Goal: Communication & Community: Participate in discussion

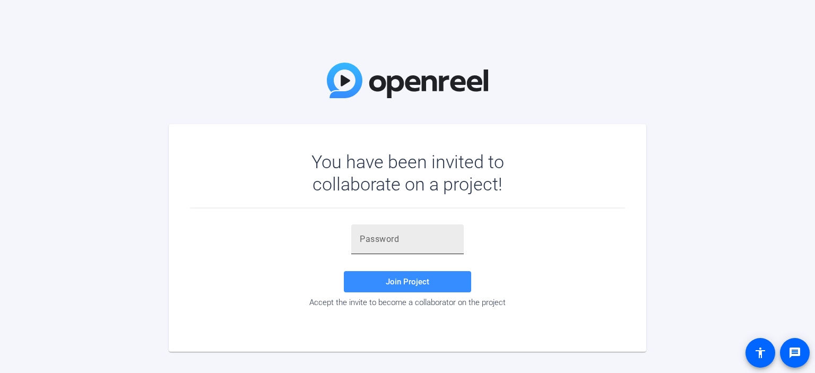
click at [365, 237] on input "text" at bounding box center [408, 239] width 96 height 13
paste input "L2([X9"
type input "L2([X9"
click at [377, 276] on span at bounding box center [407, 281] width 127 height 25
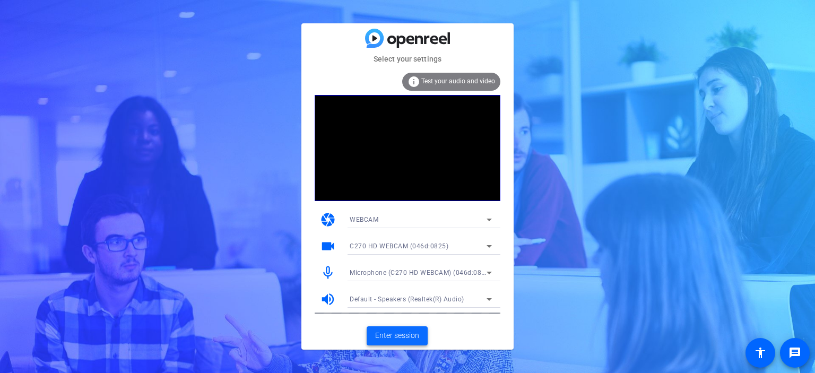
click at [385, 337] on span "Enter session" at bounding box center [397, 335] width 44 height 11
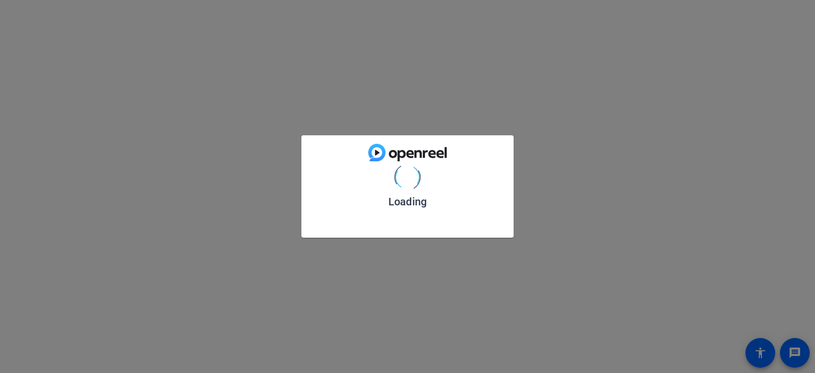
click at [385, 337] on div "Loading" at bounding box center [407, 186] width 815 height 373
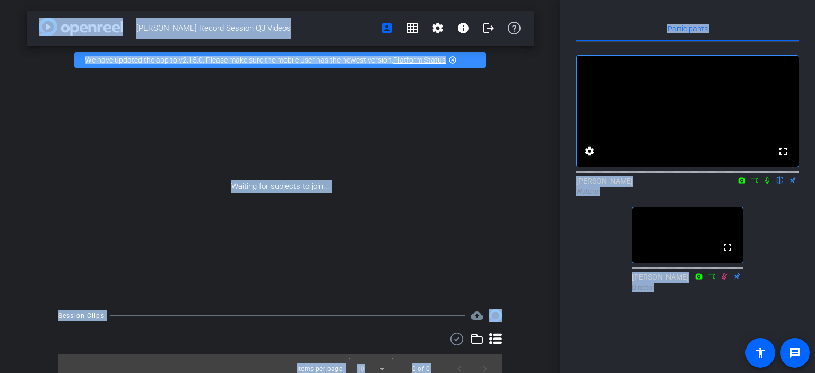
click at [768, 184] on icon at bounding box center [767, 180] width 8 height 7
click at [450, 152] on div "Waiting for subjects to join..." at bounding box center [280, 186] width 507 height 224
click at [417, 59] on link "Platform Status" at bounding box center [419, 60] width 53 height 8
click at [430, 191] on div "Waiting for subjects to join..." at bounding box center [280, 186] width 507 height 224
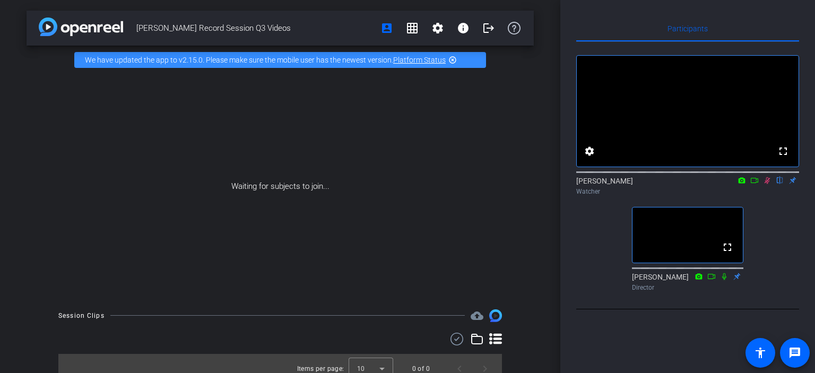
click at [452, 59] on mat-icon "highlight_off" at bounding box center [452, 60] width 8 height 8
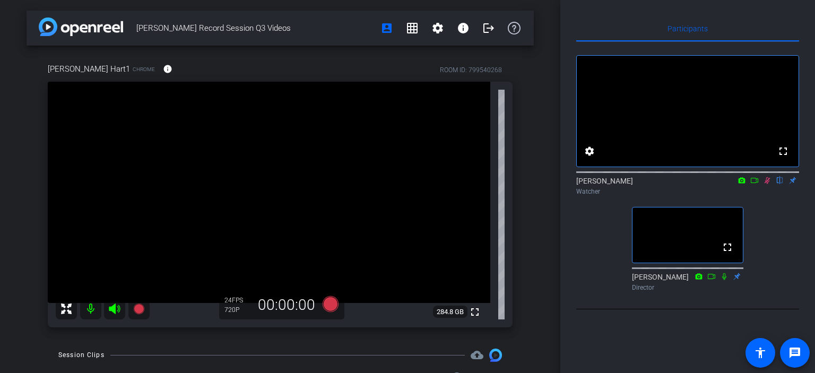
click at [771, 184] on icon at bounding box center [767, 180] width 8 height 7
click at [768, 184] on icon at bounding box center [767, 180] width 8 height 7
click at [770, 184] on icon at bounding box center [767, 180] width 8 height 7
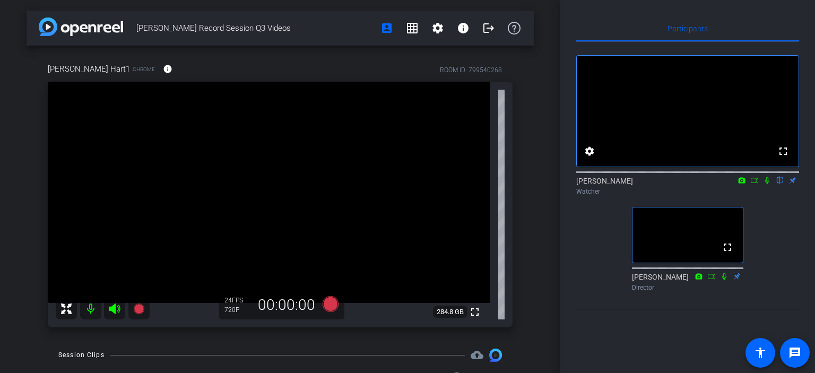
click at [767, 196] on div "Watcher" at bounding box center [687, 192] width 223 height 10
click at [767, 184] on icon at bounding box center [767, 180] width 4 height 7
click at [764, 184] on icon at bounding box center [767, 180] width 8 height 7
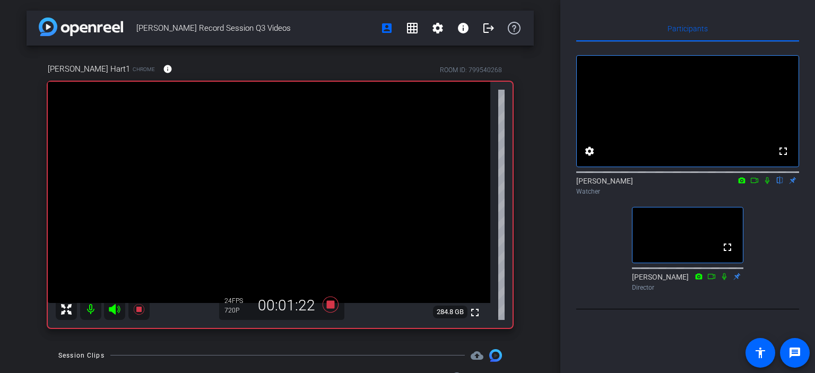
click at [766, 184] on icon at bounding box center [767, 180] width 4 height 7
click at [756, 184] on icon at bounding box center [754, 180] width 8 height 7
click at [779, 184] on icon at bounding box center [780, 180] width 8 height 7
click at [776, 184] on icon at bounding box center [780, 180] width 8 height 7
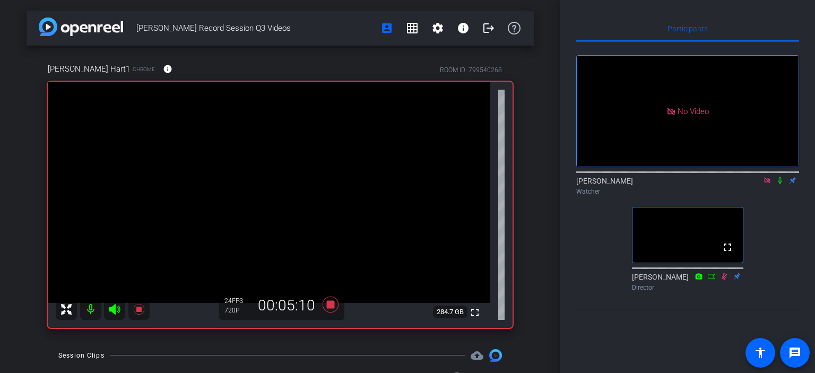
click at [779, 184] on icon at bounding box center [780, 180] width 4 height 7
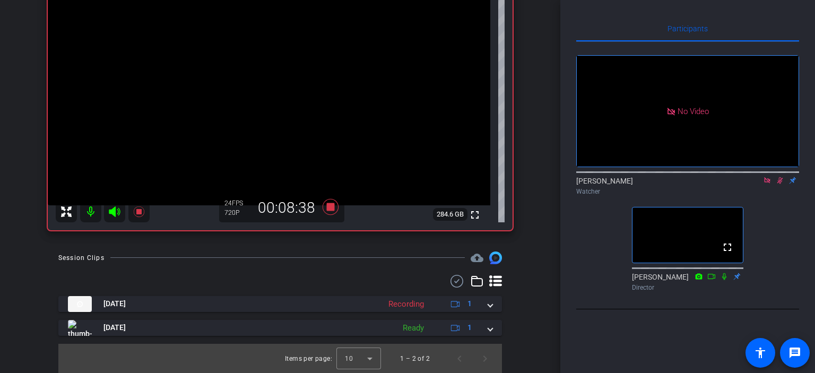
click at [575, 302] on div "Participants No Video [PERSON_NAME] Watcher fullscreen [PERSON_NAME] Director S…" at bounding box center [687, 186] width 255 height 373
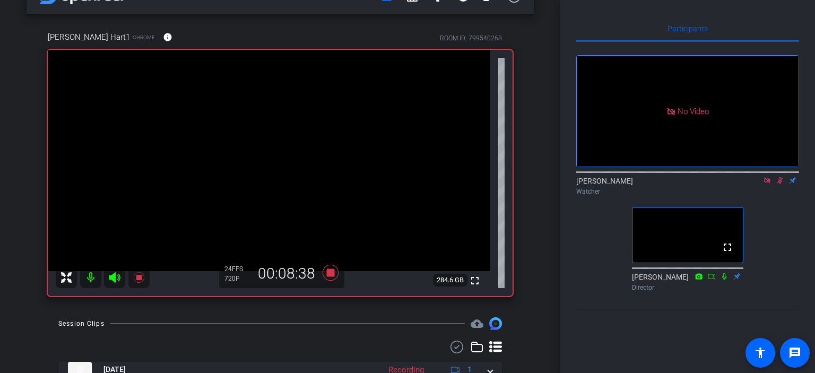
scroll to position [0, 0]
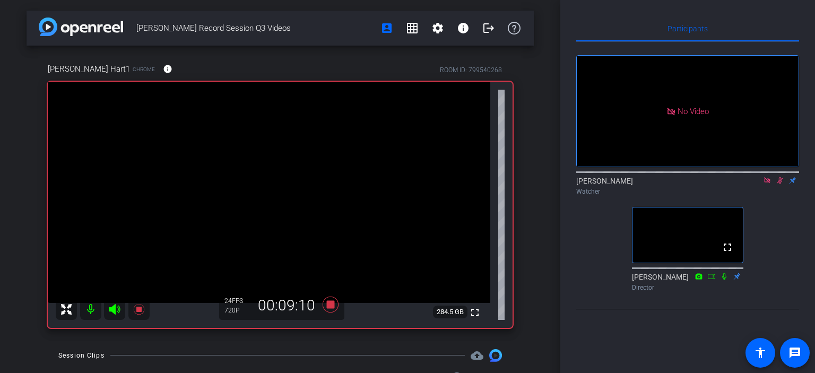
click at [779, 184] on icon at bounding box center [780, 180] width 8 height 7
click at [782, 184] on icon at bounding box center [780, 180] width 8 height 7
click at [776, 184] on icon at bounding box center [780, 180] width 8 height 7
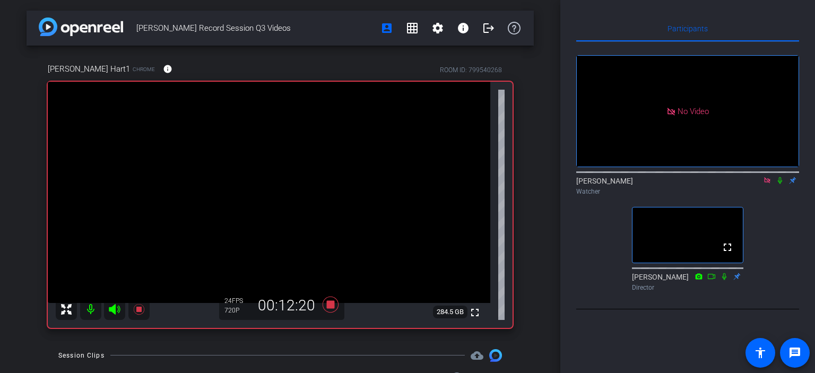
click at [764, 183] on icon at bounding box center [767, 180] width 6 height 6
click at [764, 184] on icon at bounding box center [767, 180] width 8 height 7
click at [765, 184] on icon at bounding box center [767, 180] width 8 height 7
click at [764, 184] on icon at bounding box center [767, 180] width 8 height 7
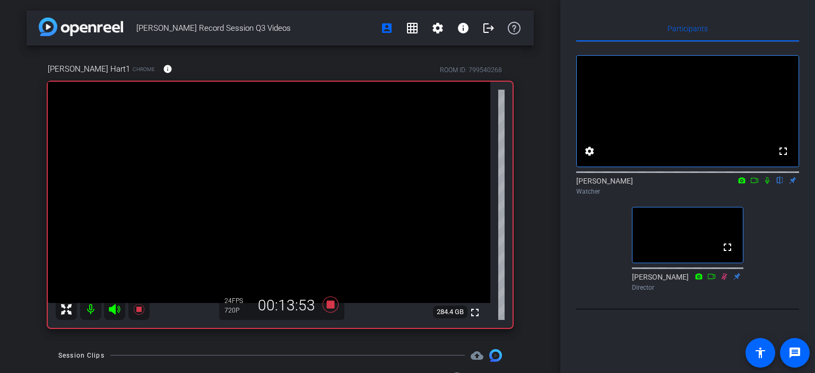
click at [766, 184] on icon at bounding box center [767, 180] width 4 height 7
click at [765, 184] on icon at bounding box center [767, 180] width 8 height 7
click at [767, 184] on icon at bounding box center [768, 180] width 6 height 7
click at [767, 184] on icon at bounding box center [767, 180] width 8 height 7
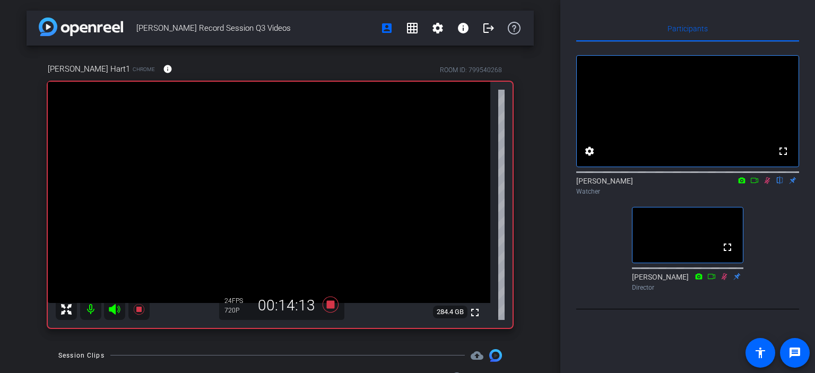
click at [765, 184] on icon at bounding box center [767, 180] width 8 height 7
click at [768, 184] on icon at bounding box center [767, 180] width 8 height 7
click at [767, 184] on icon at bounding box center [768, 180] width 6 height 7
click at [767, 184] on icon at bounding box center [767, 180] width 8 height 7
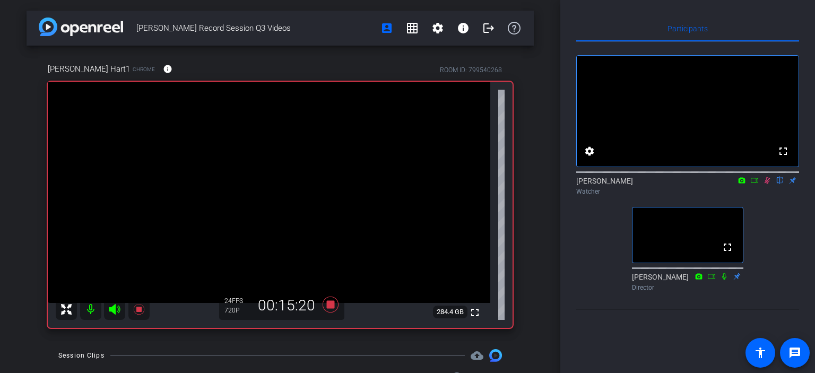
click at [764, 184] on icon at bounding box center [767, 180] width 8 height 7
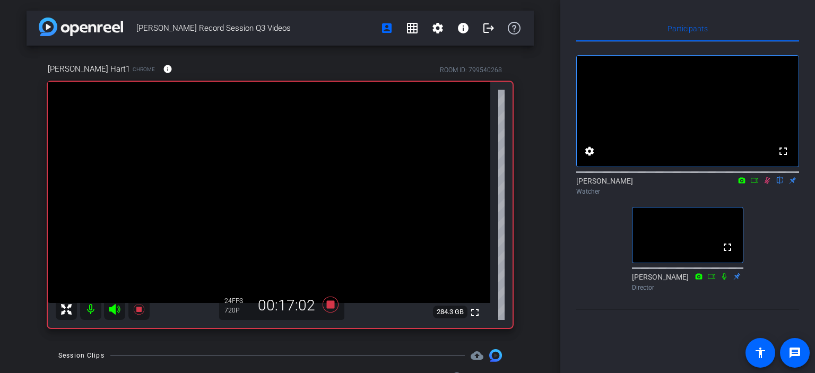
click at [764, 184] on icon at bounding box center [767, 180] width 8 height 7
click at [766, 184] on icon at bounding box center [767, 180] width 8 height 7
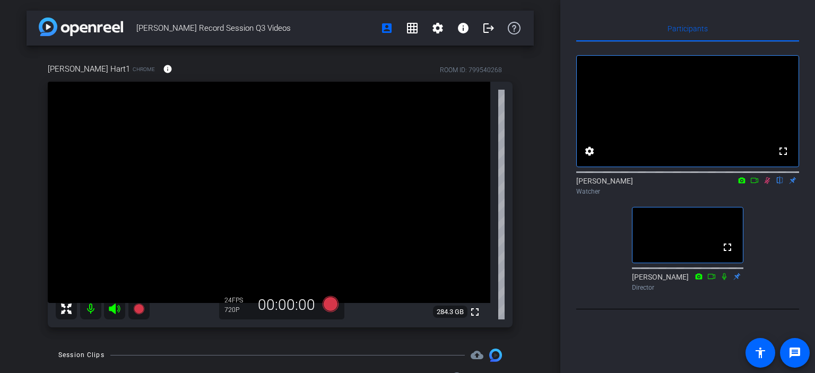
click at [767, 184] on icon at bounding box center [768, 180] width 6 height 7
click at [765, 184] on icon at bounding box center [767, 180] width 8 height 7
click at [766, 184] on icon at bounding box center [767, 180] width 8 height 7
